Goal: Task Accomplishment & Management: Manage account settings

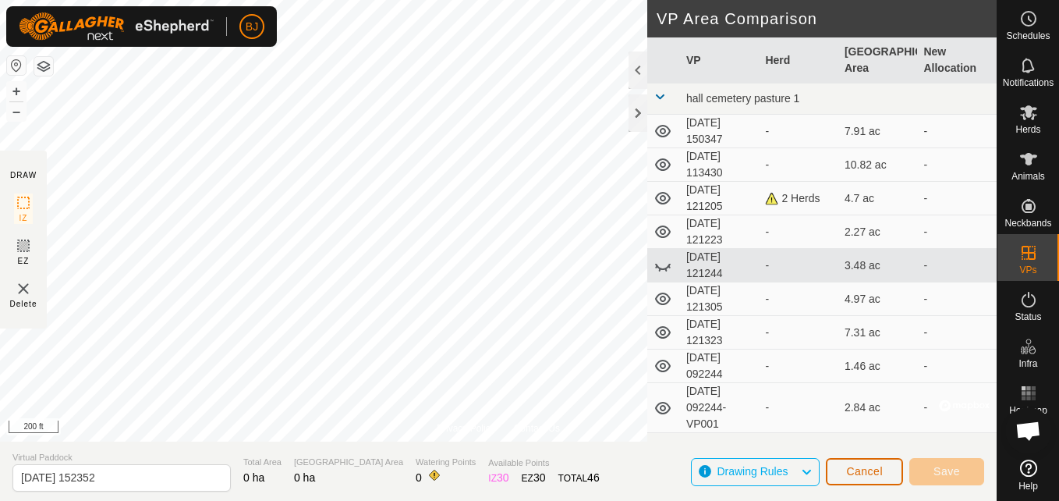
click at [846, 475] on button "Cancel" at bounding box center [864, 471] width 77 height 27
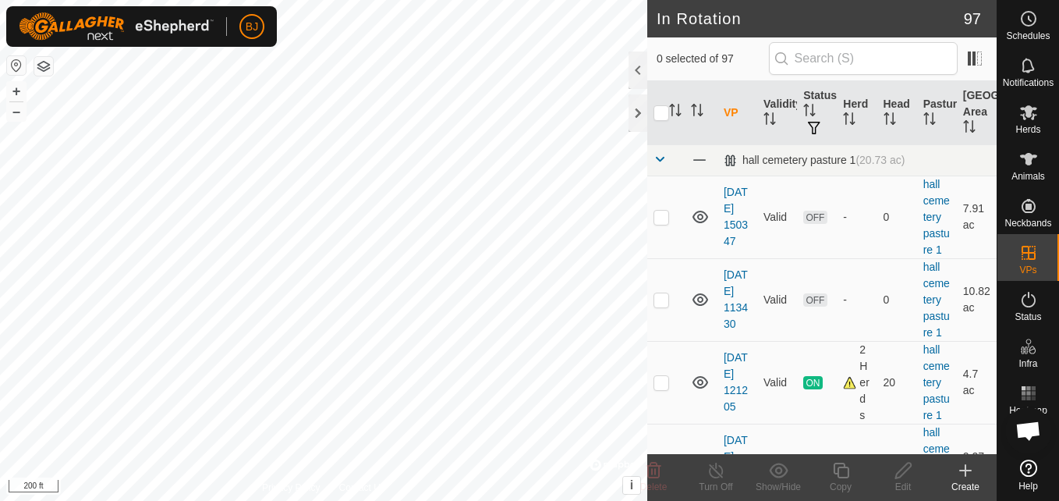
click at [967, 470] on icon at bounding box center [965, 470] width 11 height 0
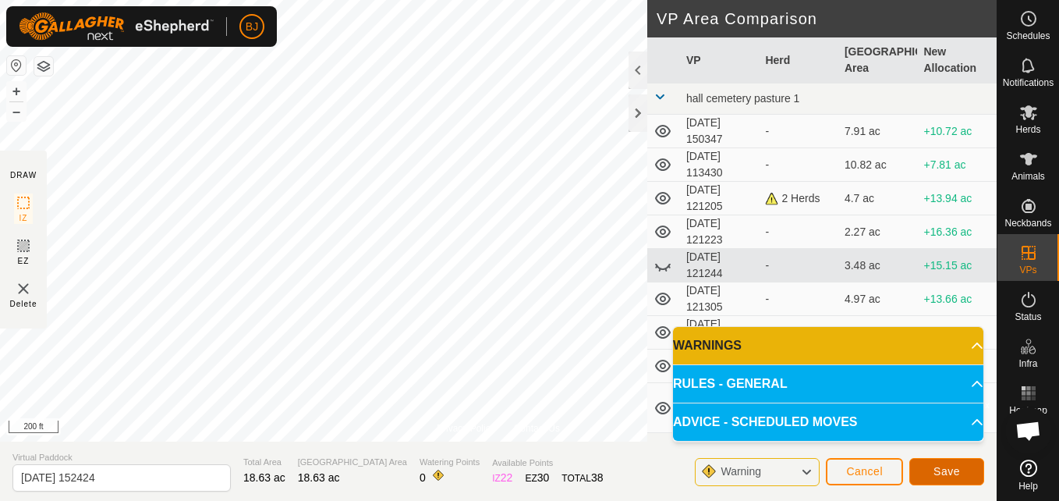
click at [943, 475] on span "Save" at bounding box center [947, 471] width 27 height 12
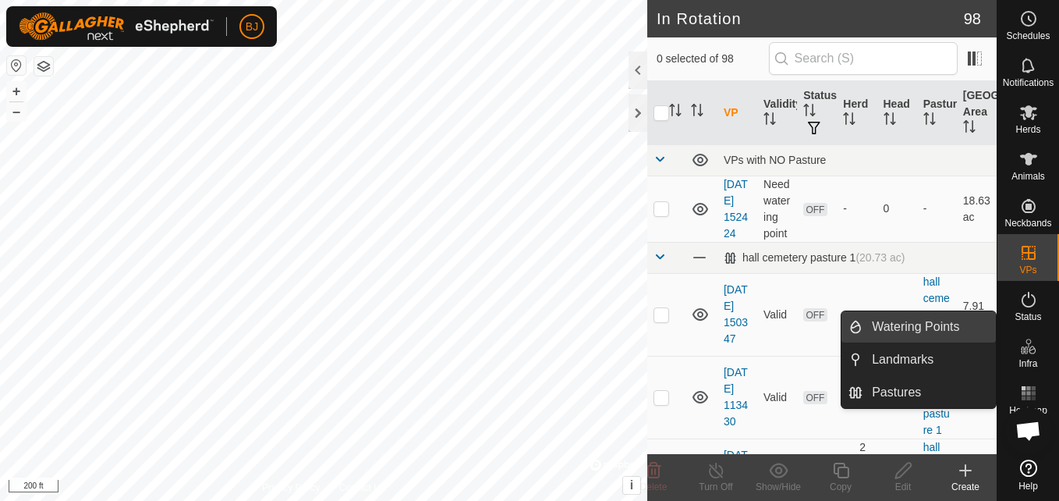
drag, startPoint x: 991, startPoint y: 342, endPoint x: 963, endPoint y: 332, distance: 29.6
click at [963, 332] on link "Watering Points" at bounding box center [929, 326] width 133 height 31
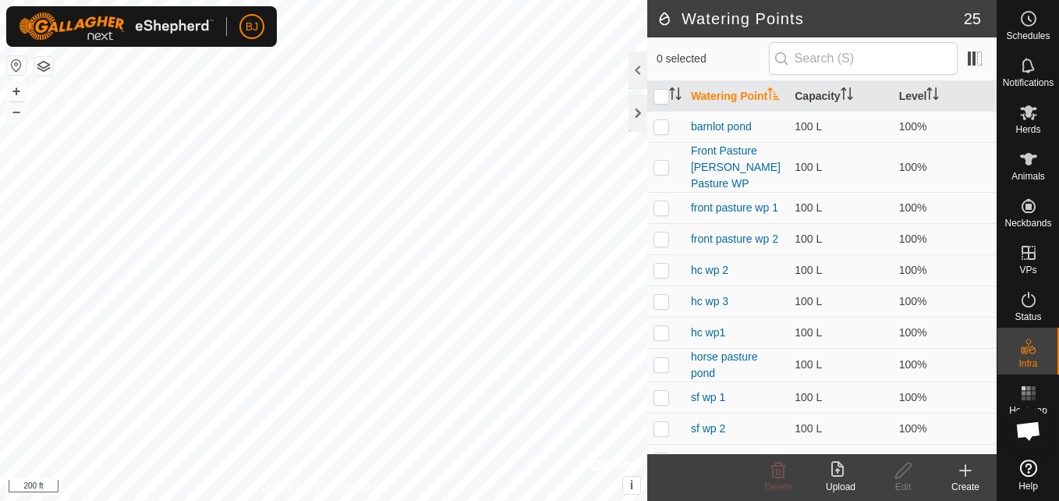
click at [964, 475] on icon at bounding box center [965, 470] width 19 height 19
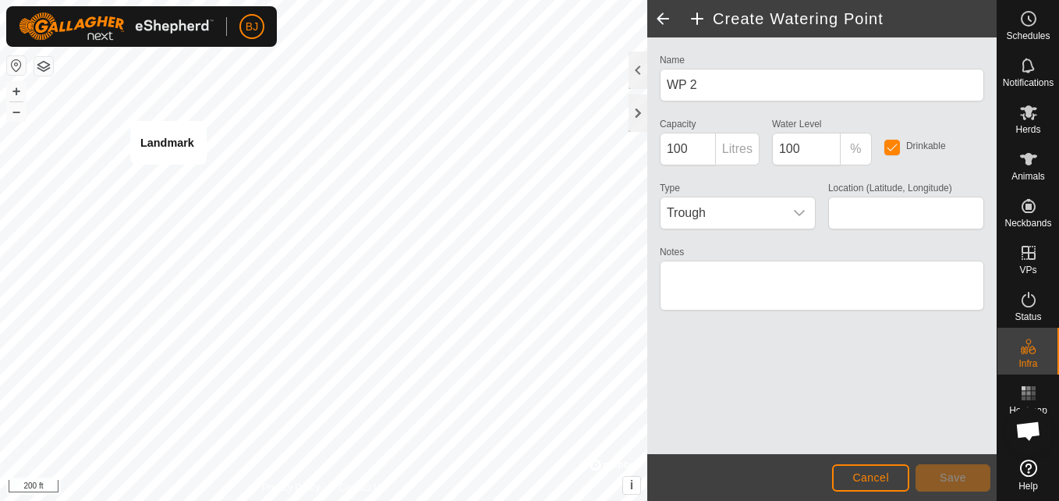
type input "36.024322, -87.326522"
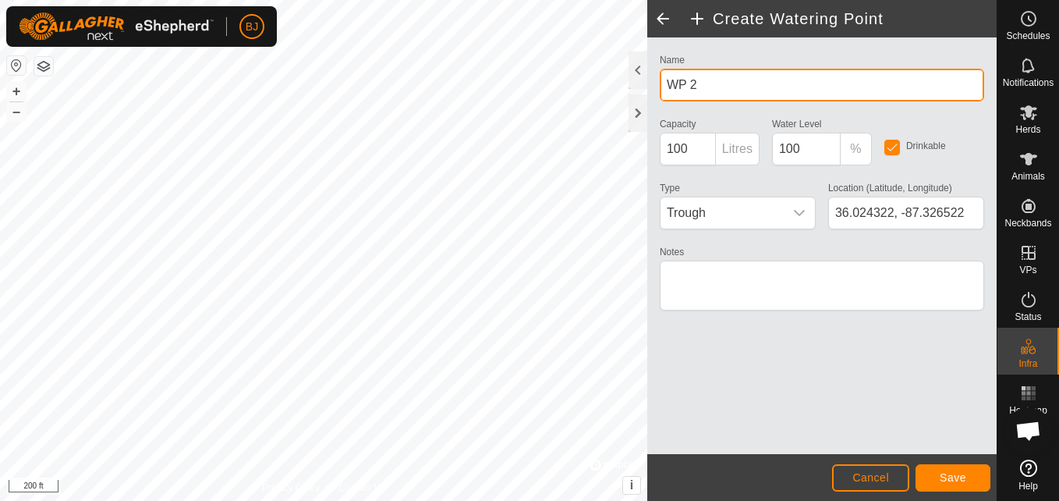
click at [711, 94] on input "WP 2" at bounding box center [822, 85] width 325 height 33
type input "W"
type input "pond at mtl 1"
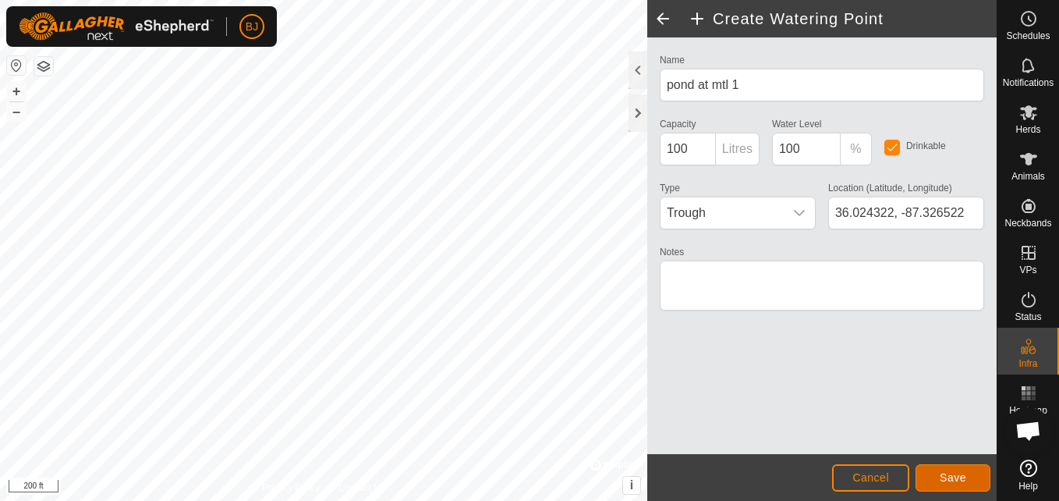
click at [927, 469] on button "Save" at bounding box center [953, 477] width 75 height 27
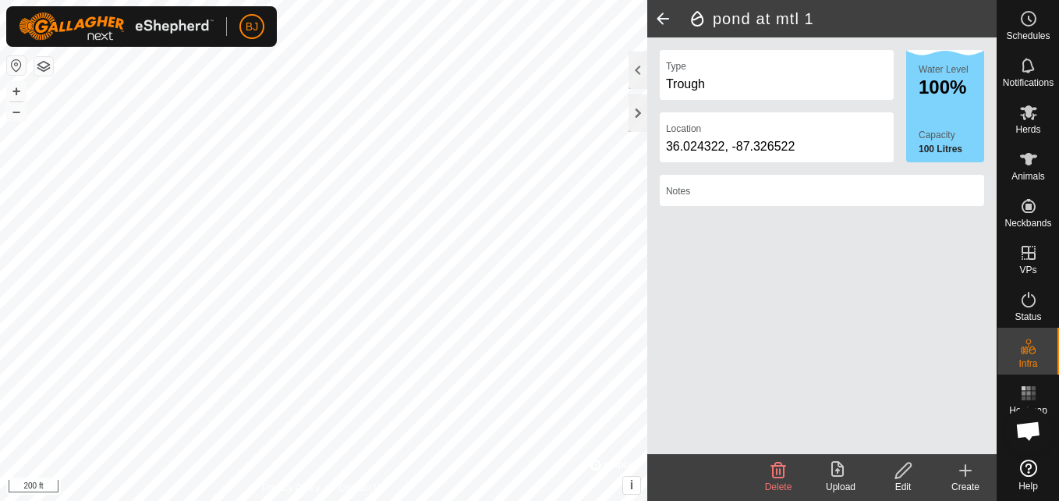
click at [969, 480] on div "Create" at bounding box center [966, 487] width 62 height 14
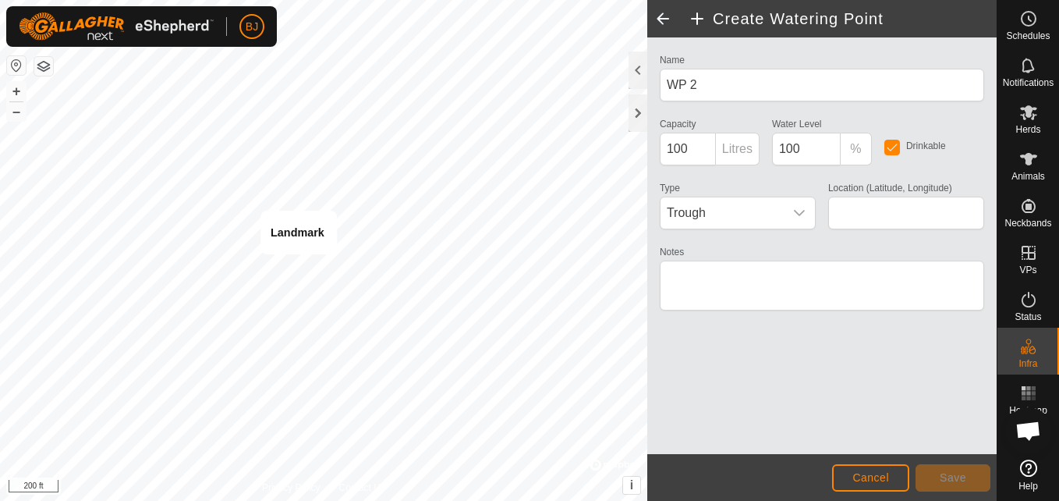
type input "36.023332, -87.324746"
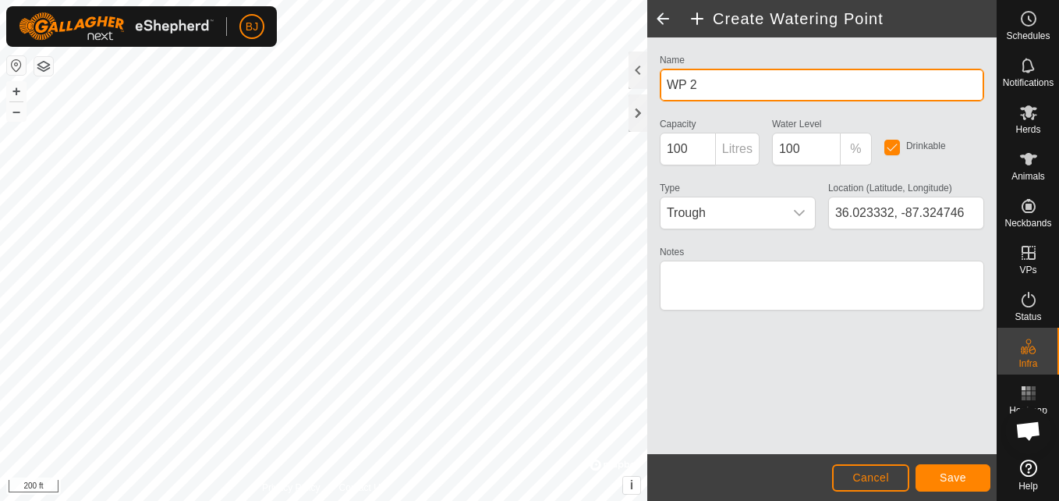
click at [719, 84] on input "WP 2" at bounding box center [822, 85] width 325 height 33
type input "W"
type input "pond at mtl 2"
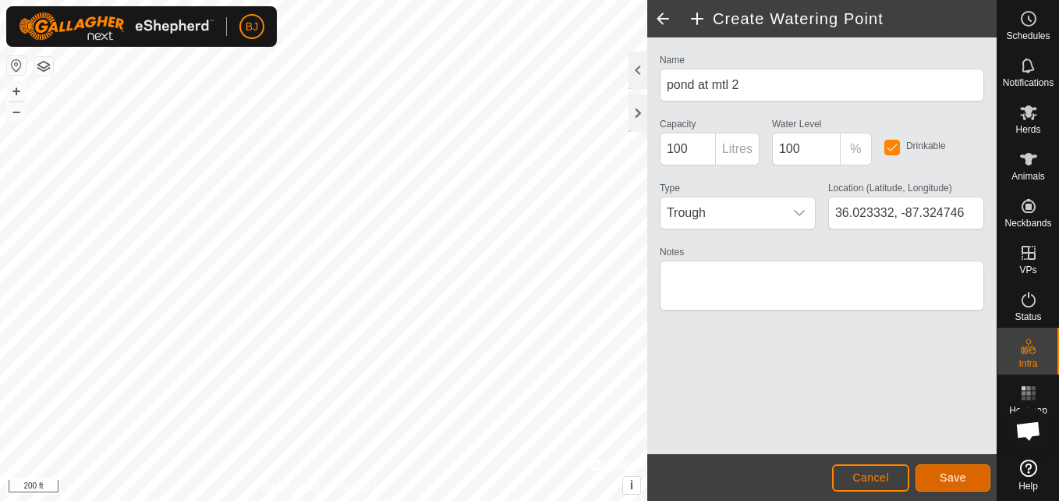
click at [942, 474] on span "Save" at bounding box center [953, 477] width 27 height 12
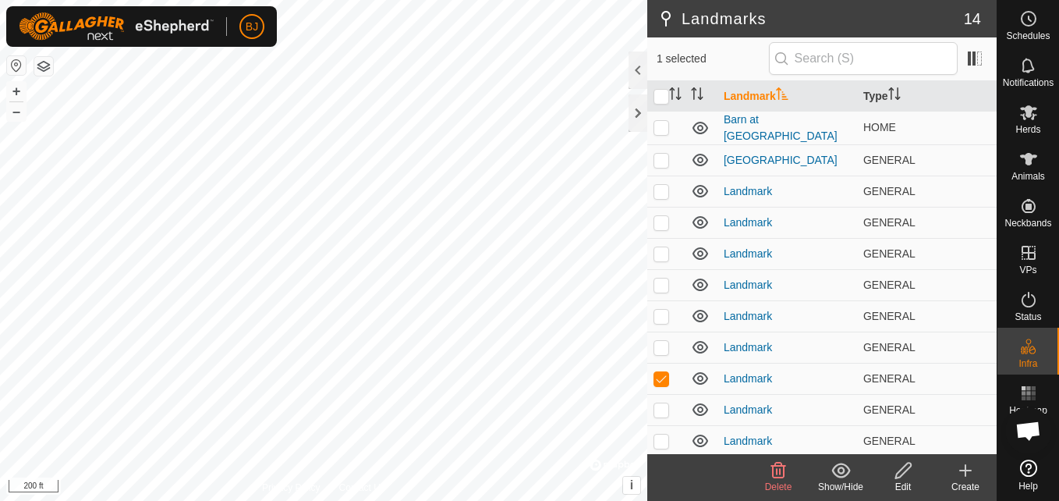
click at [770, 477] on icon at bounding box center [778, 470] width 19 height 19
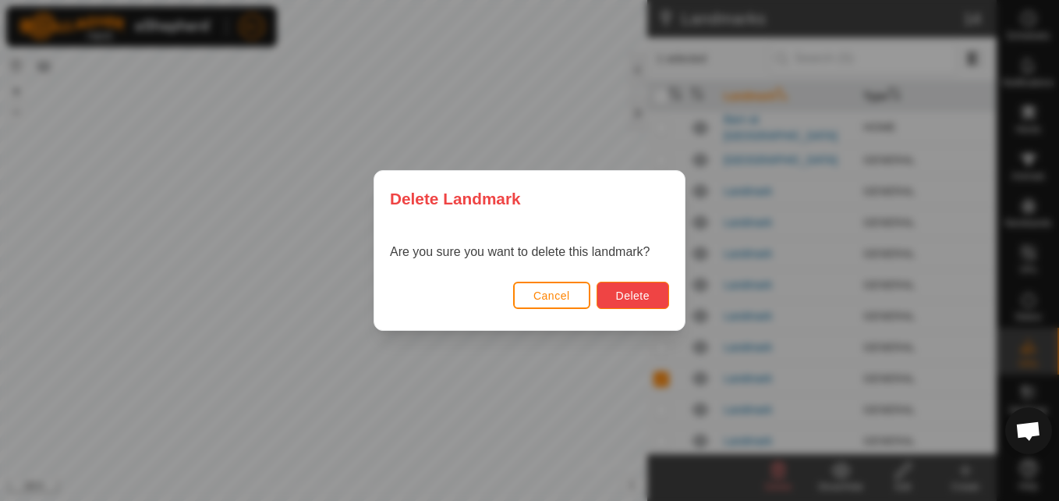
click at [626, 300] on span "Delete" at bounding box center [633, 295] width 34 height 12
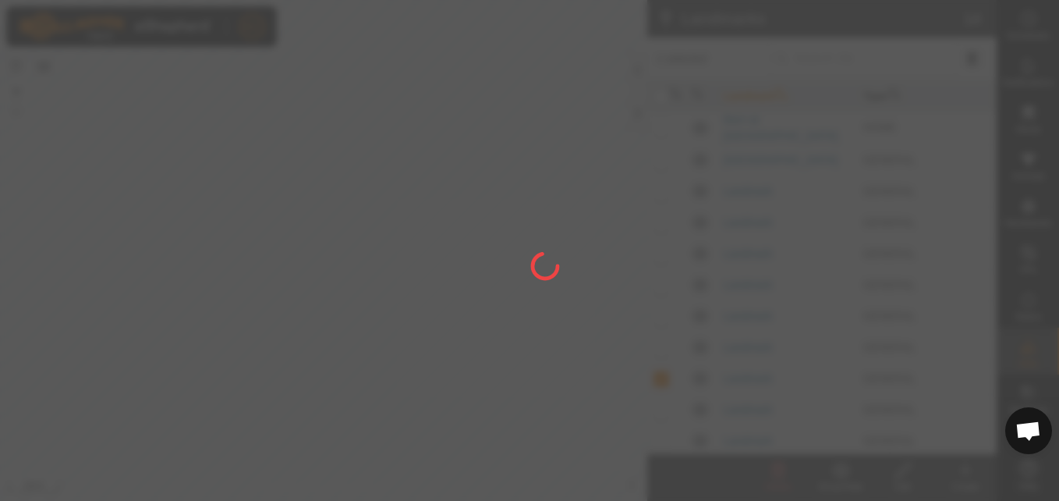
checkbox input "false"
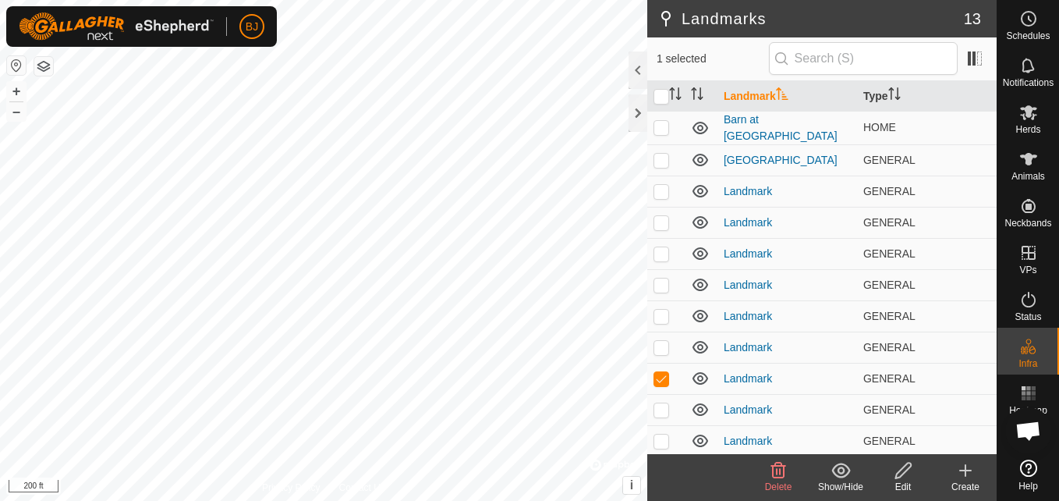
click at [785, 470] on icon at bounding box center [778, 471] width 15 height 16
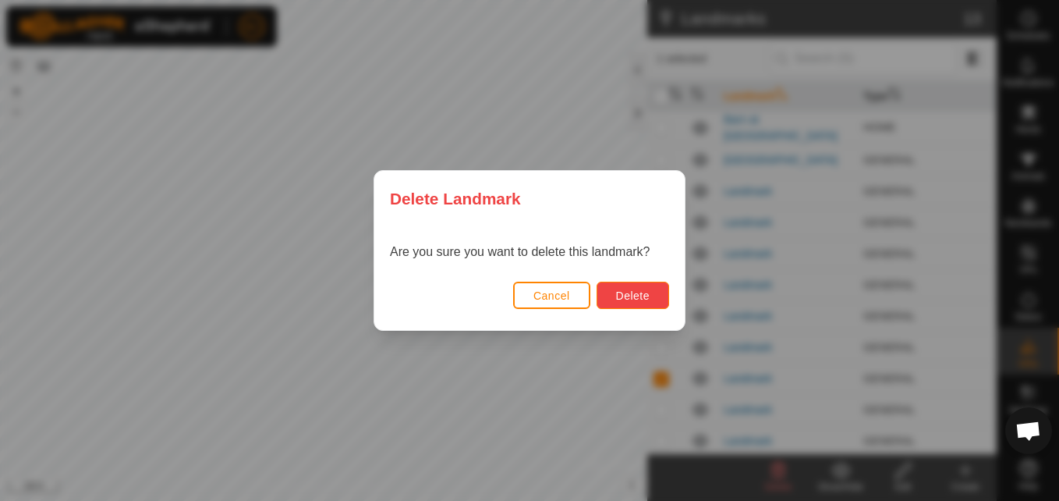
click at [651, 303] on button "Delete" at bounding box center [633, 295] width 73 height 27
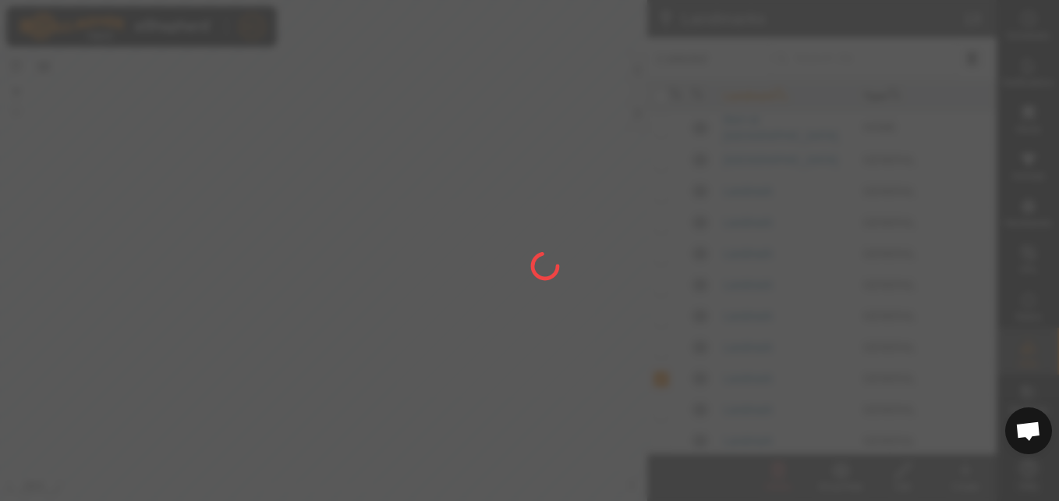
checkbox input "false"
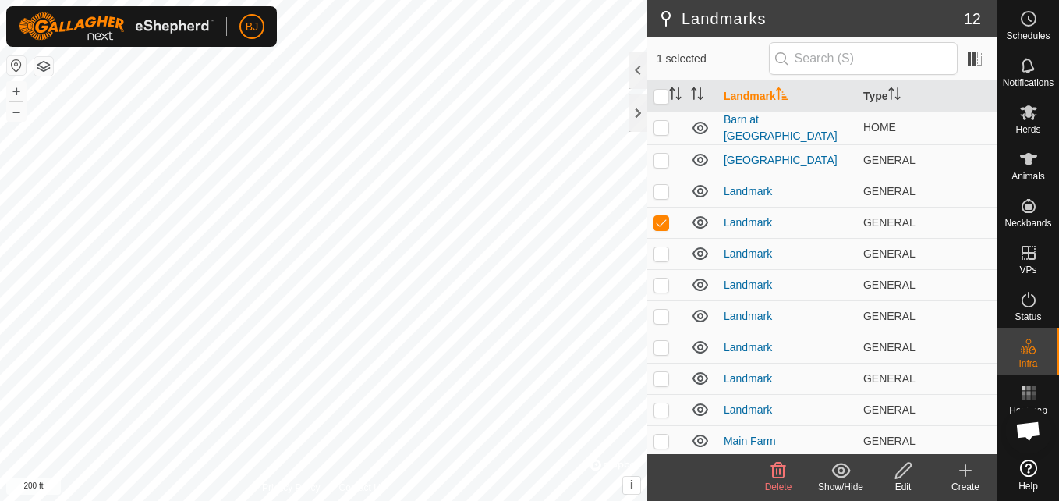
click at [782, 478] on icon at bounding box center [778, 471] width 15 height 16
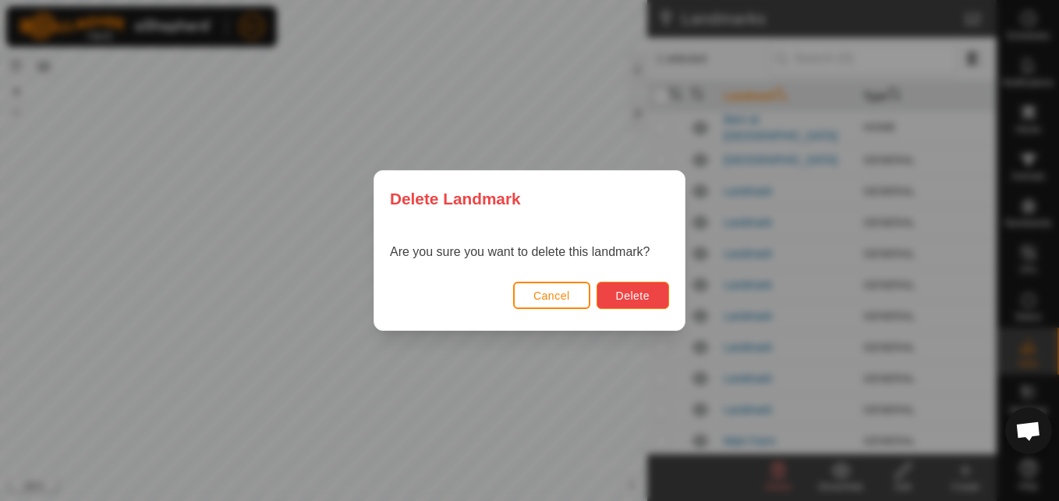
click at [647, 298] on span "Delete" at bounding box center [633, 295] width 34 height 12
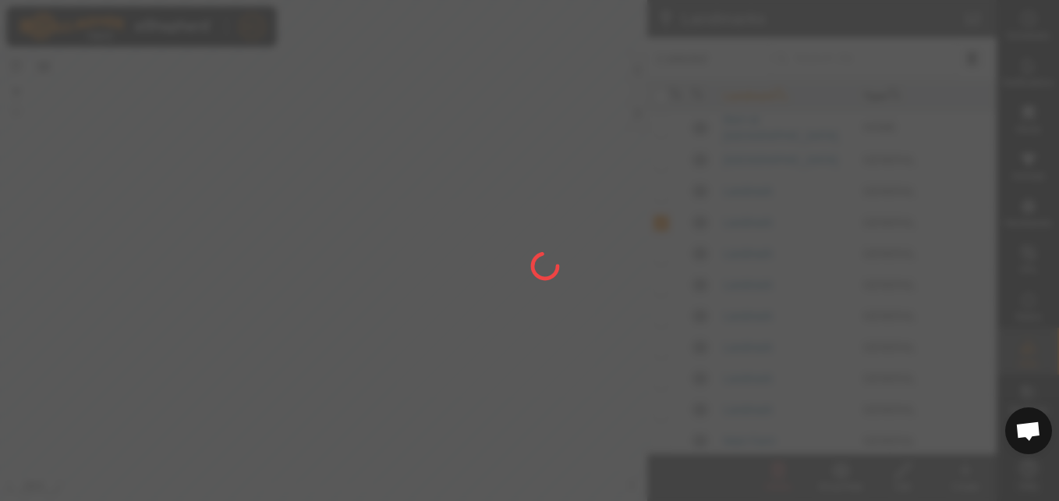
checkbox input "false"
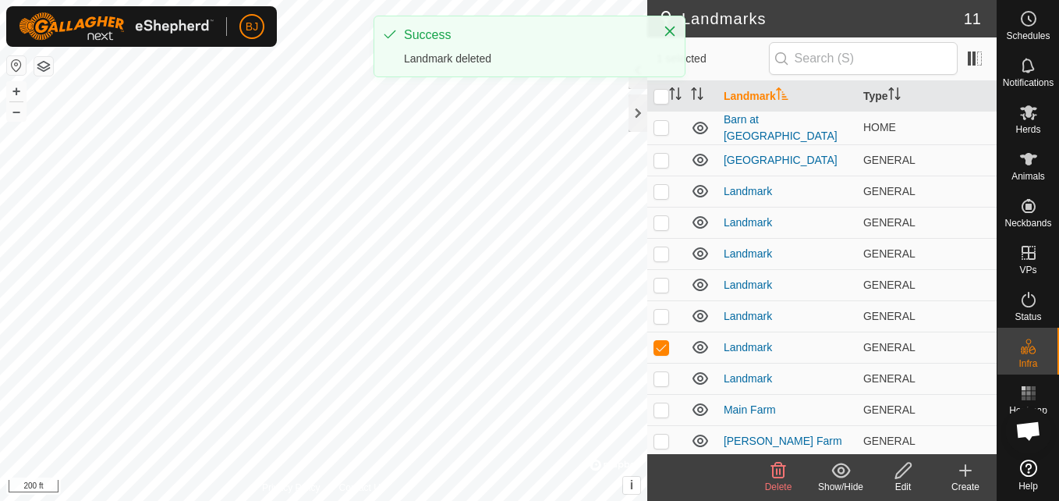
click at [775, 477] on icon at bounding box center [778, 471] width 15 height 16
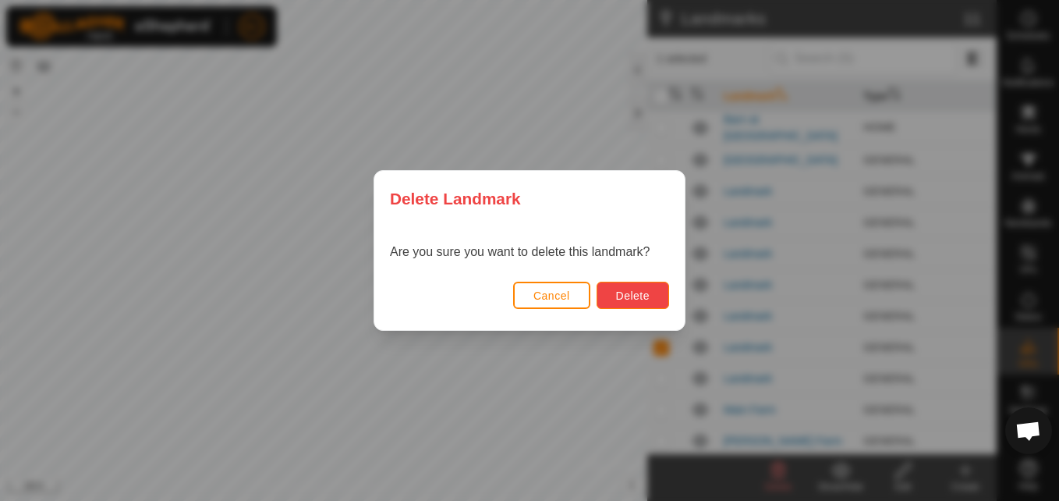
click at [654, 295] on button "Delete" at bounding box center [633, 295] width 73 height 27
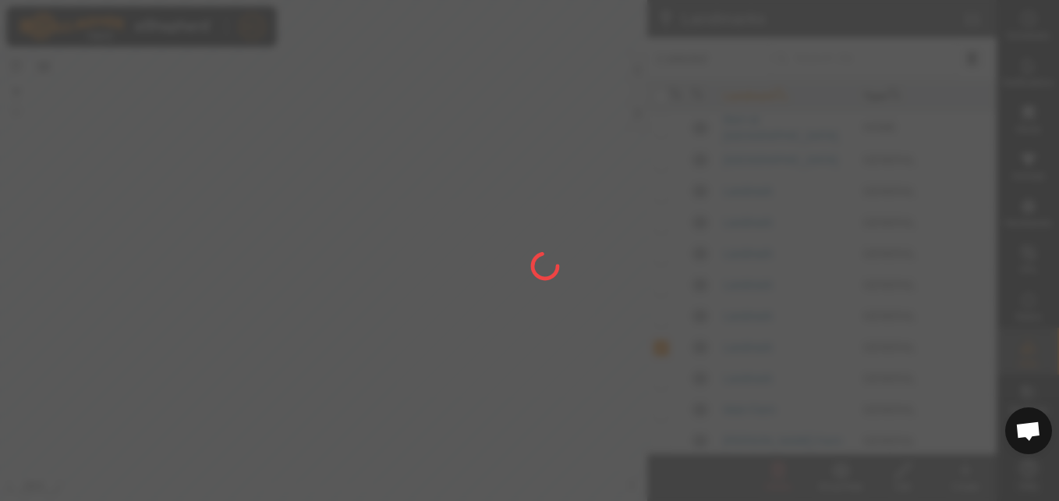
checkbox input "false"
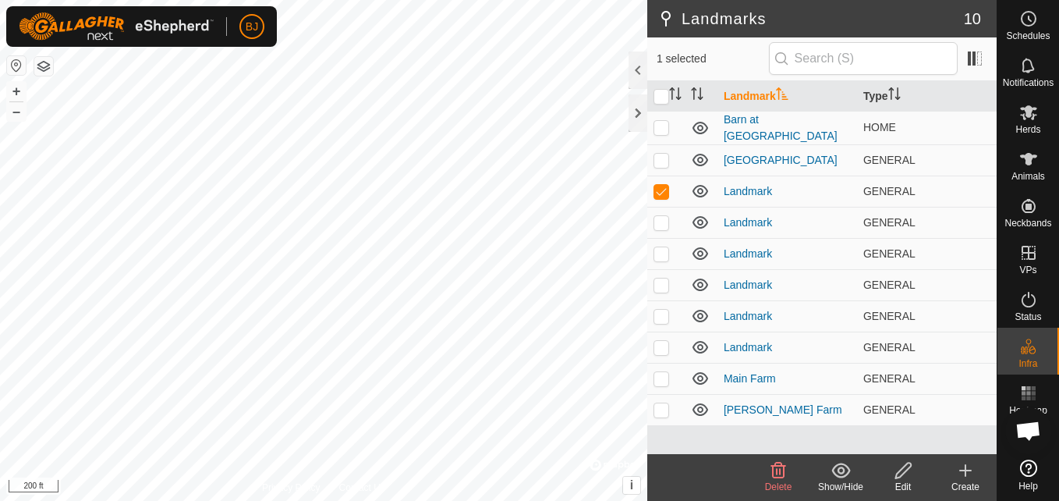
click at [779, 470] on icon at bounding box center [778, 471] width 15 height 16
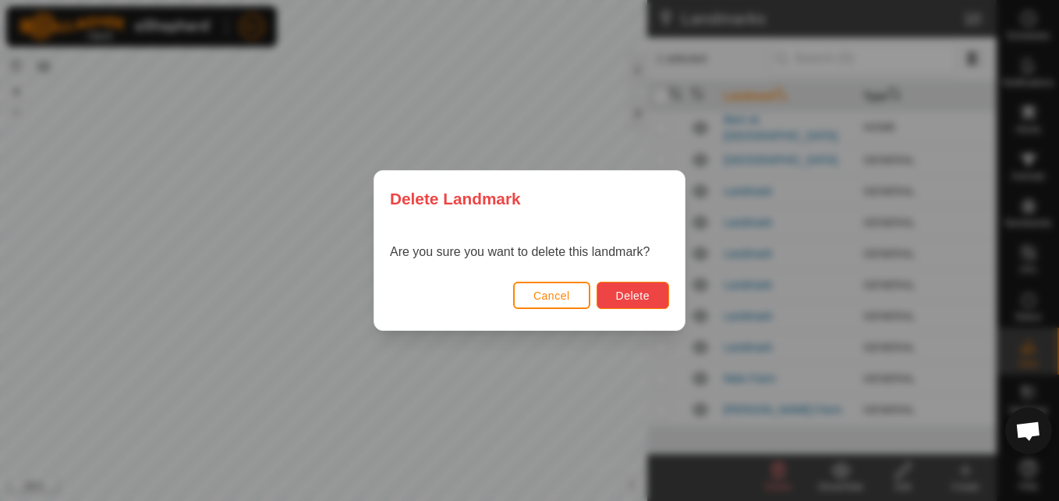
click at [661, 296] on button "Delete" at bounding box center [633, 295] width 73 height 27
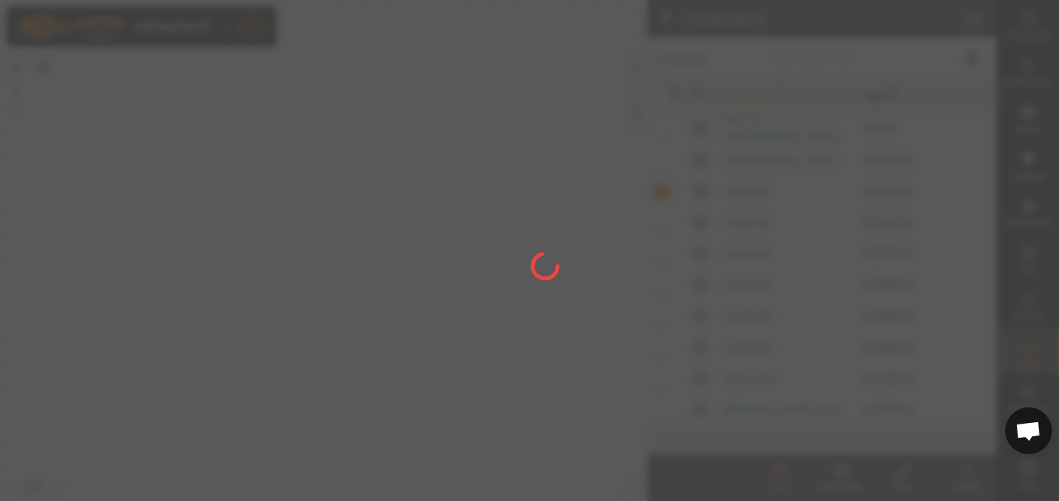
checkbox input "false"
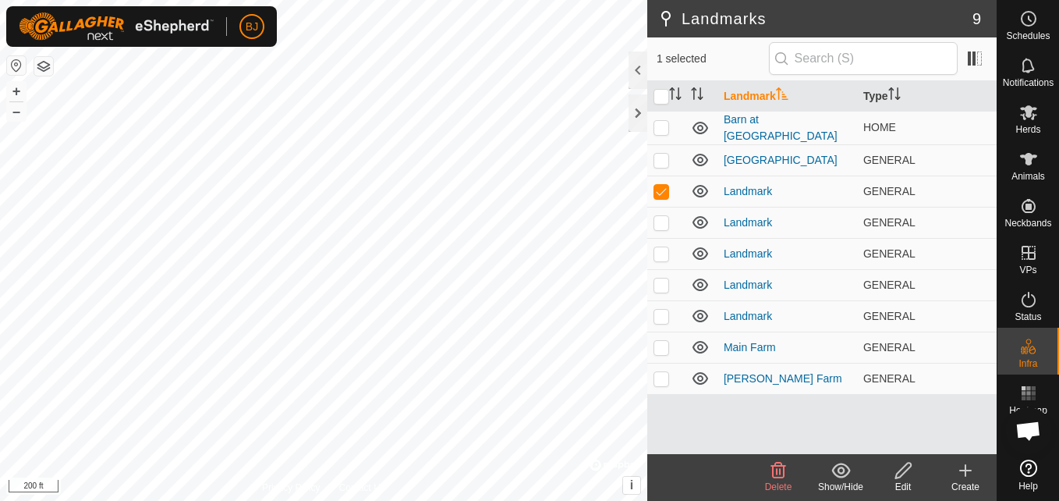
click at [779, 469] on icon at bounding box center [778, 470] width 19 height 19
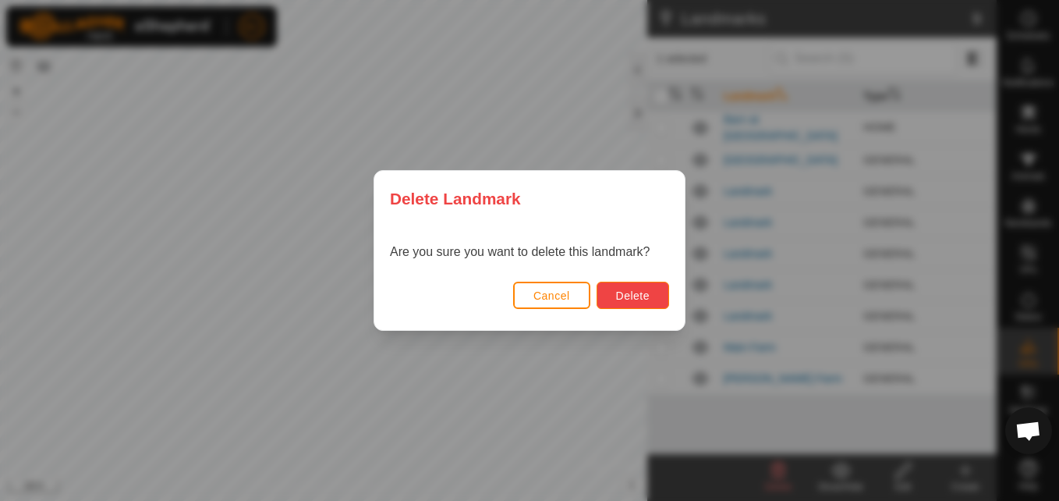
click at [618, 302] on span "Delete" at bounding box center [633, 295] width 34 height 12
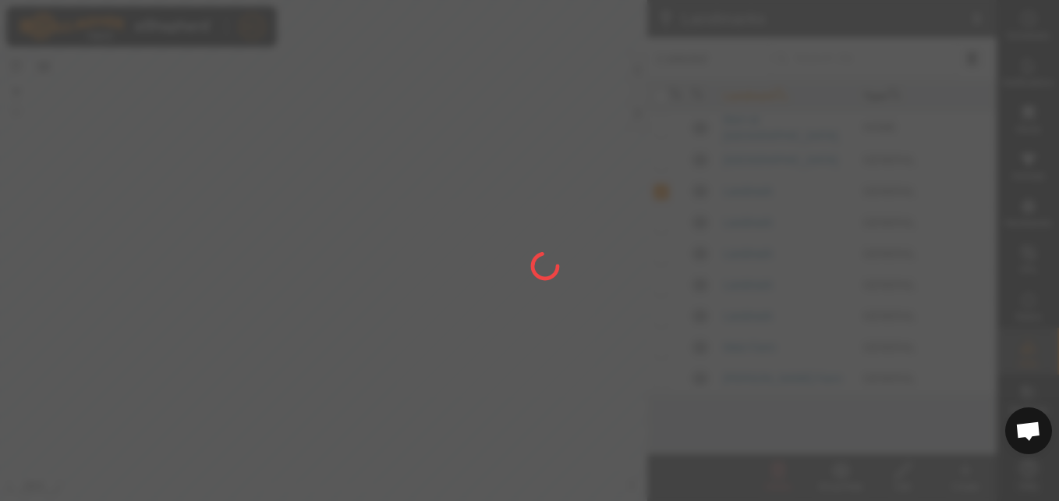
checkbox input "false"
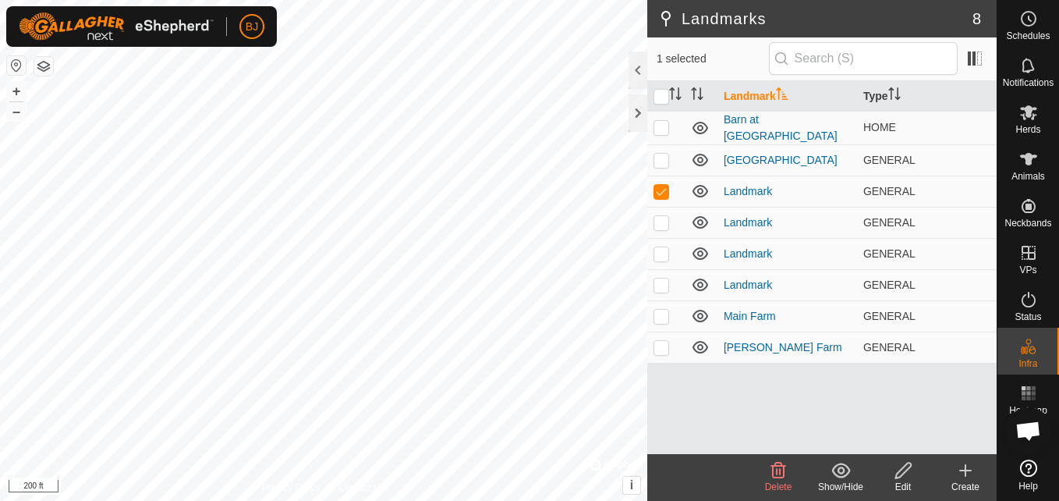
click at [778, 470] on icon at bounding box center [778, 471] width 15 height 16
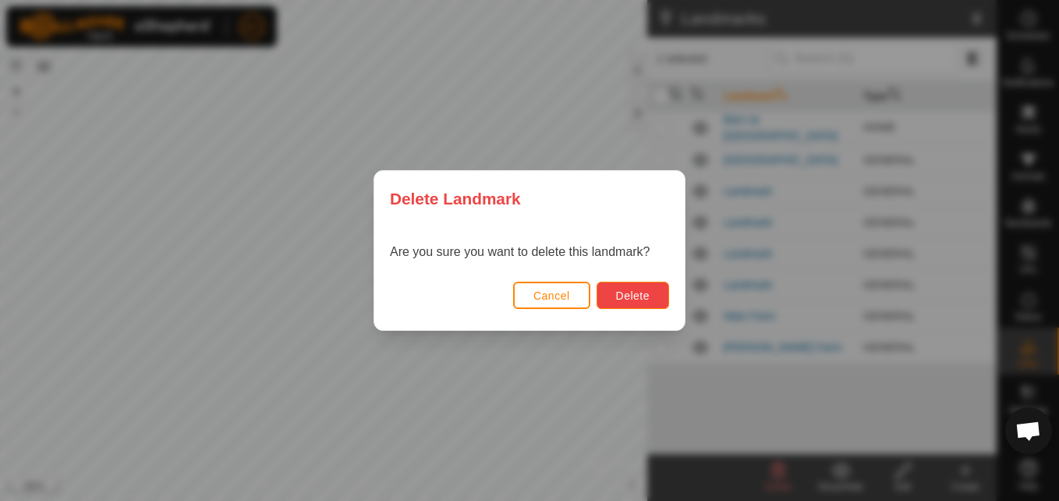
click at [627, 296] on span "Delete" at bounding box center [633, 295] width 34 height 12
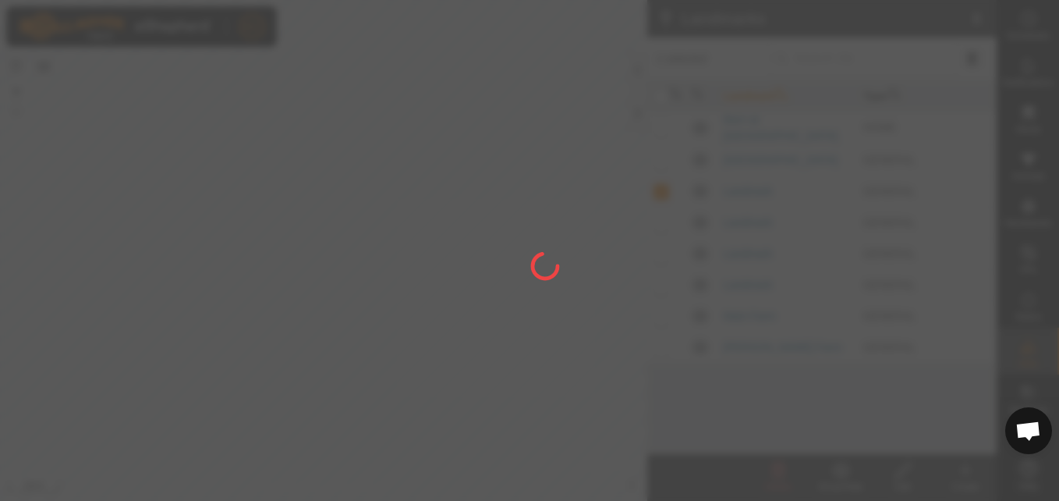
checkbox input "false"
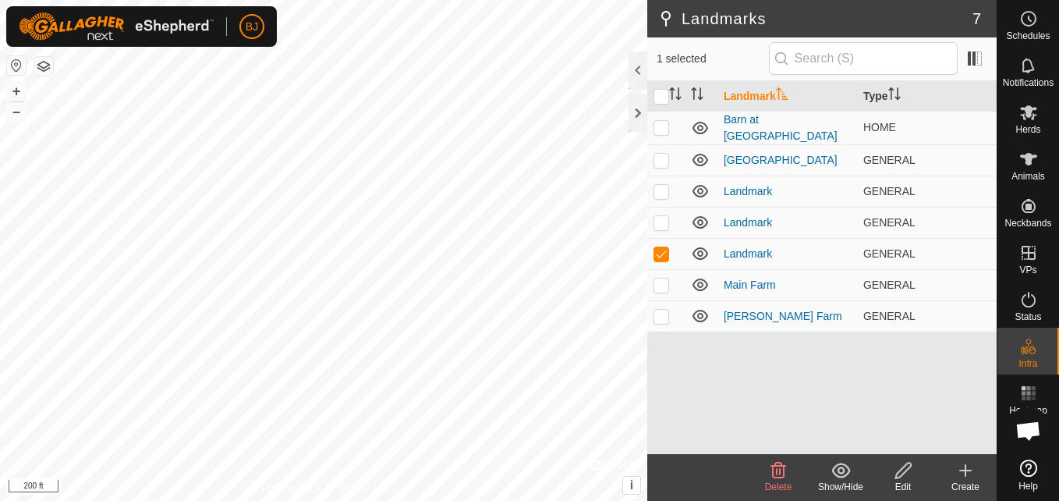
click at [781, 477] on icon at bounding box center [778, 471] width 15 height 16
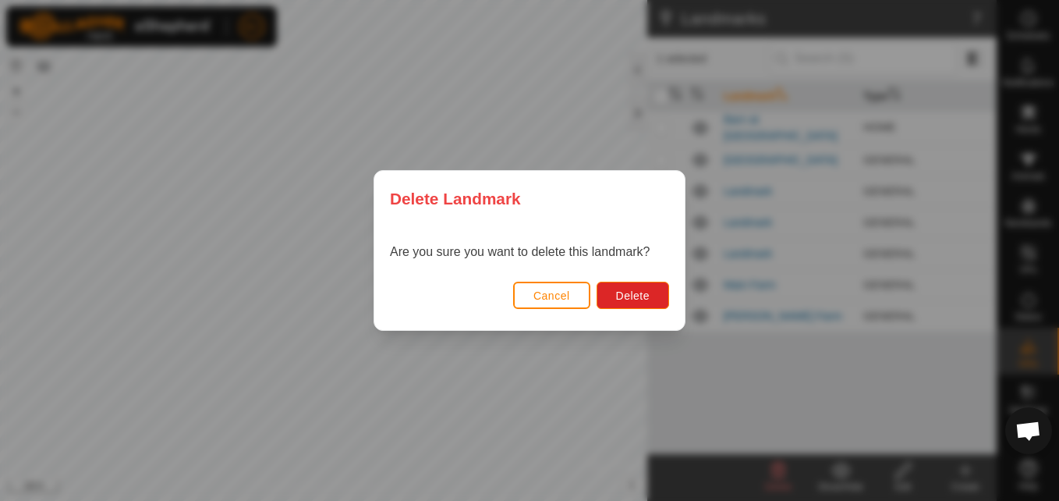
click at [661, 313] on div "Cancel Delete" at bounding box center [529, 303] width 310 height 53
click at [647, 296] on span "Delete" at bounding box center [633, 295] width 34 height 12
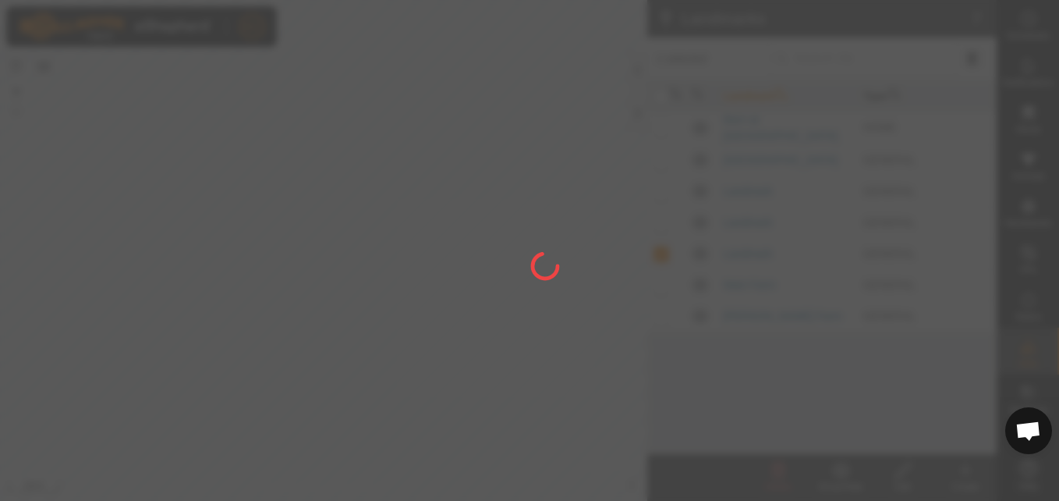
checkbox input "false"
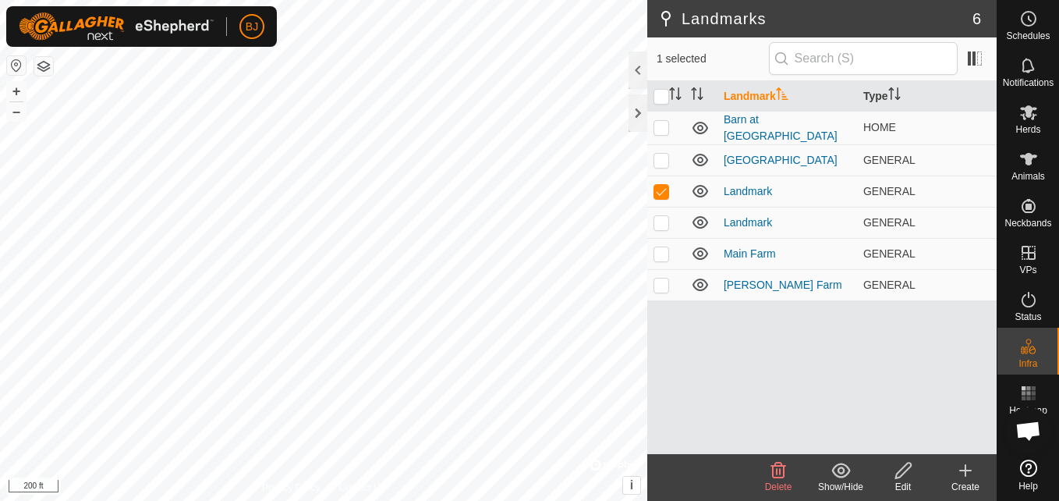
click at [769, 461] on icon at bounding box center [778, 470] width 19 height 19
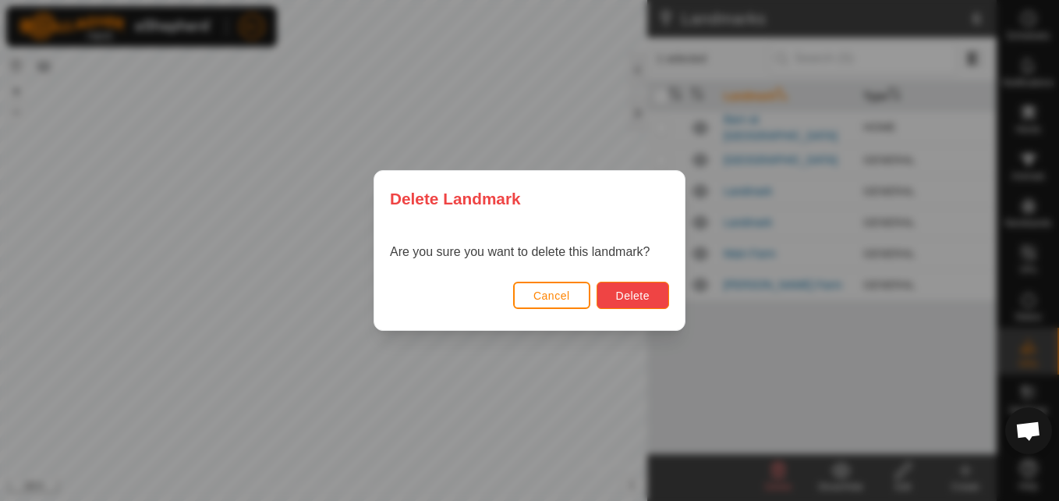
click at [641, 292] on span "Delete" at bounding box center [633, 295] width 34 height 12
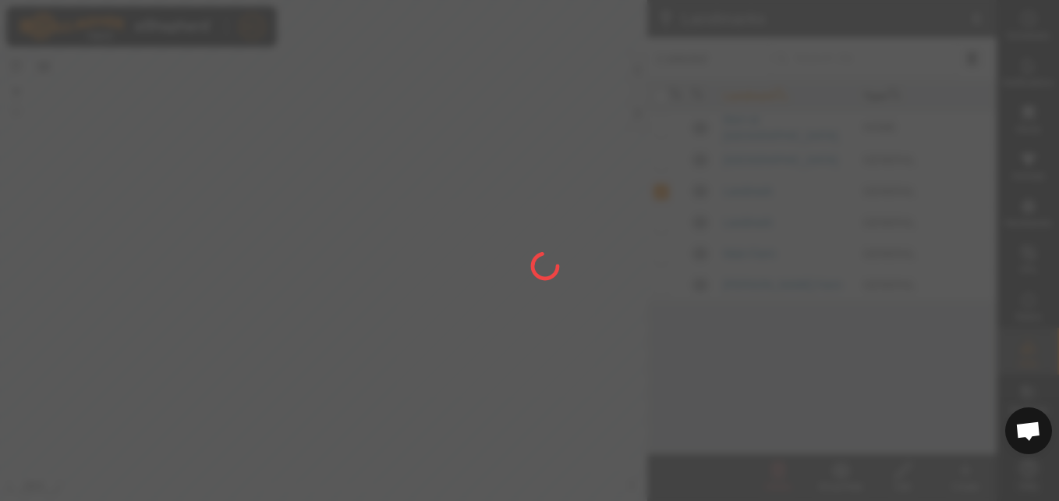
checkbox input "false"
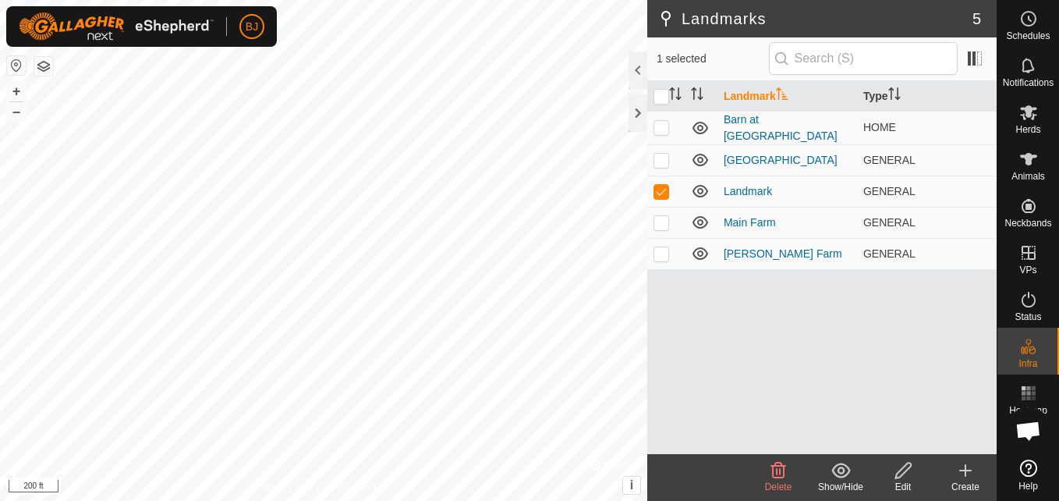
click at [775, 477] on icon at bounding box center [778, 471] width 15 height 16
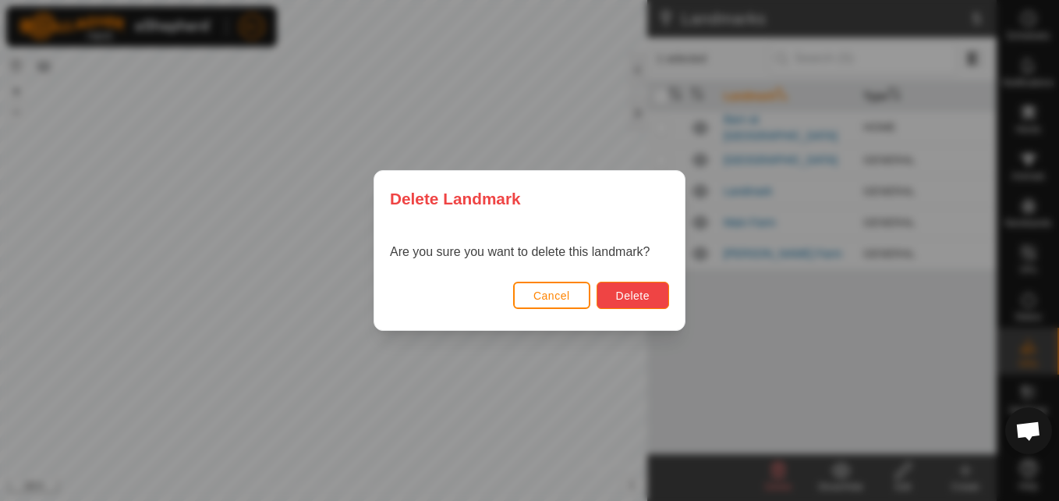
click at [646, 290] on span "Delete" at bounding box center [633, 295] width 34 height 12
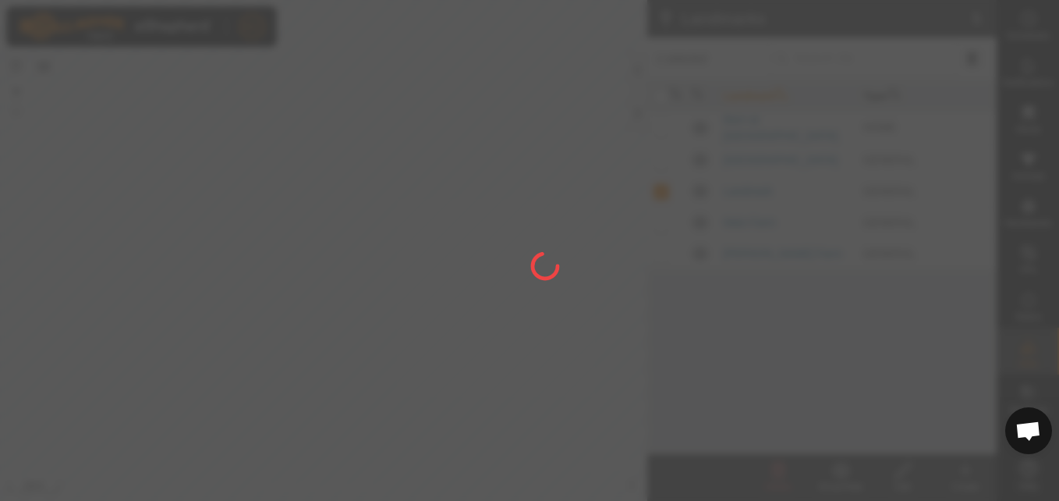
checkbox input "false"
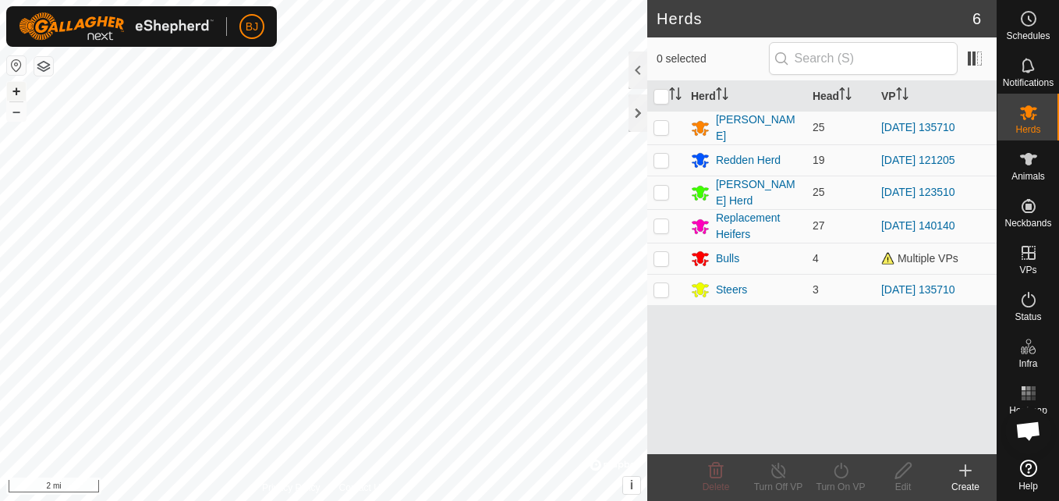
click at [16, 92] on button "+" at bounding box center [16, 91] width 19 height 19
click at [20, 90] on button "+" at bounding box center [16, 91] width 19 height 19
click at [21, 94] on button "+" at bounding box center [16, 91] width 19 height 19
click at [0, 85] on html "BJ Schedules Notifications Herds Animals Neckbands VPs Status Infra Heatmap Hel…" at bounding box center [529, 250] width 1059 height 501
click at [23, 90] on button "+" at bounding box center [16, 91] width 19 height 19
